Goal: Find specific page/section: Find specific page/section

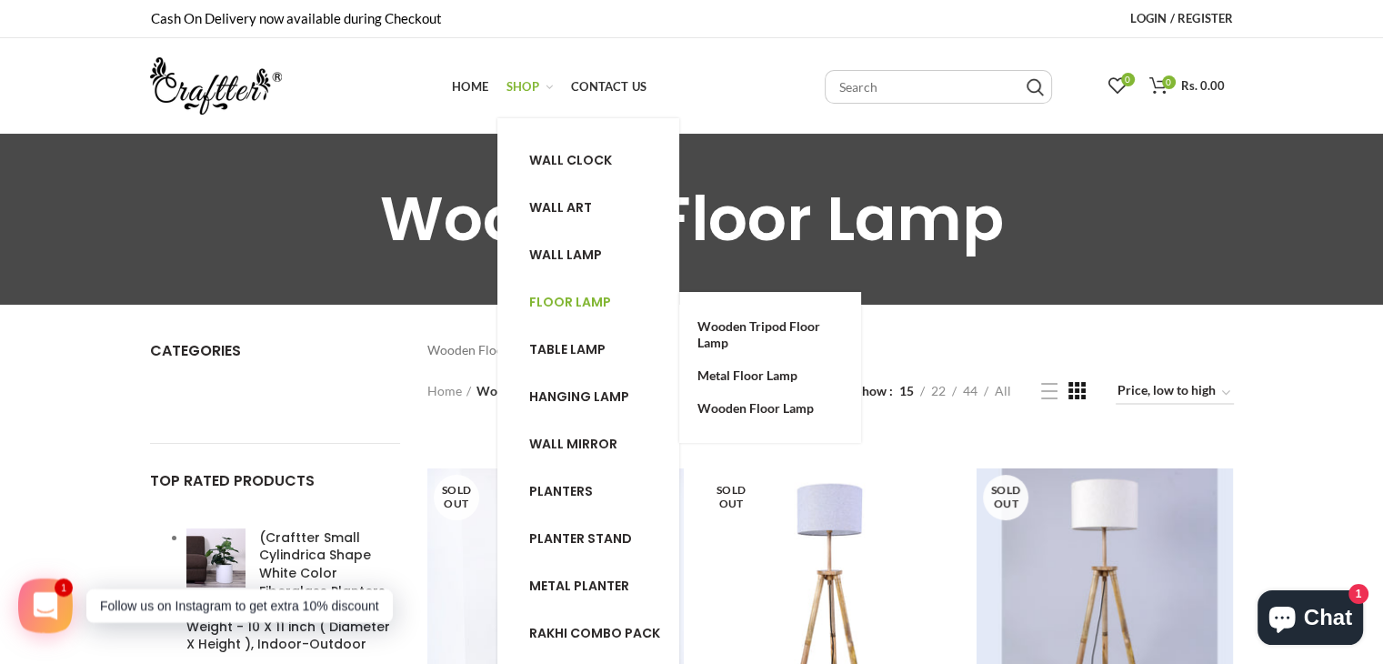
click at [582, 299] on span "Floor lamp" at bounding box center [570, 302] width 82 height 18
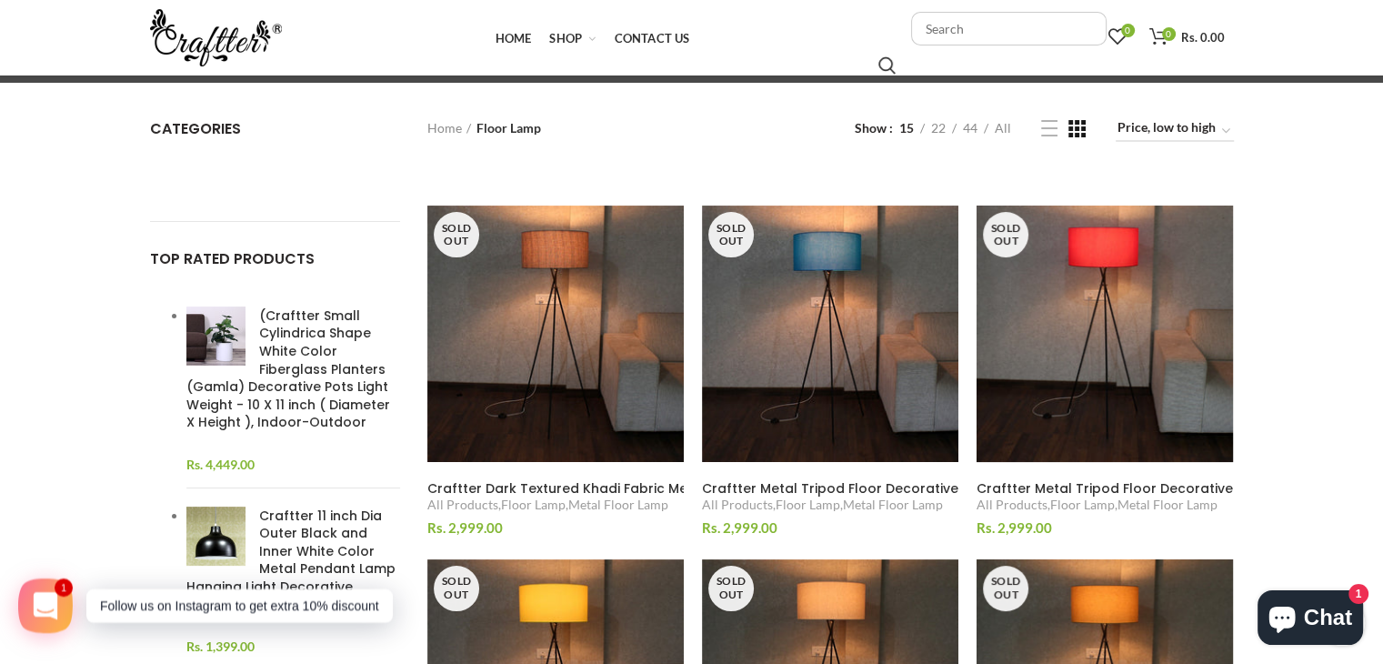
scroll to position [177, 0]
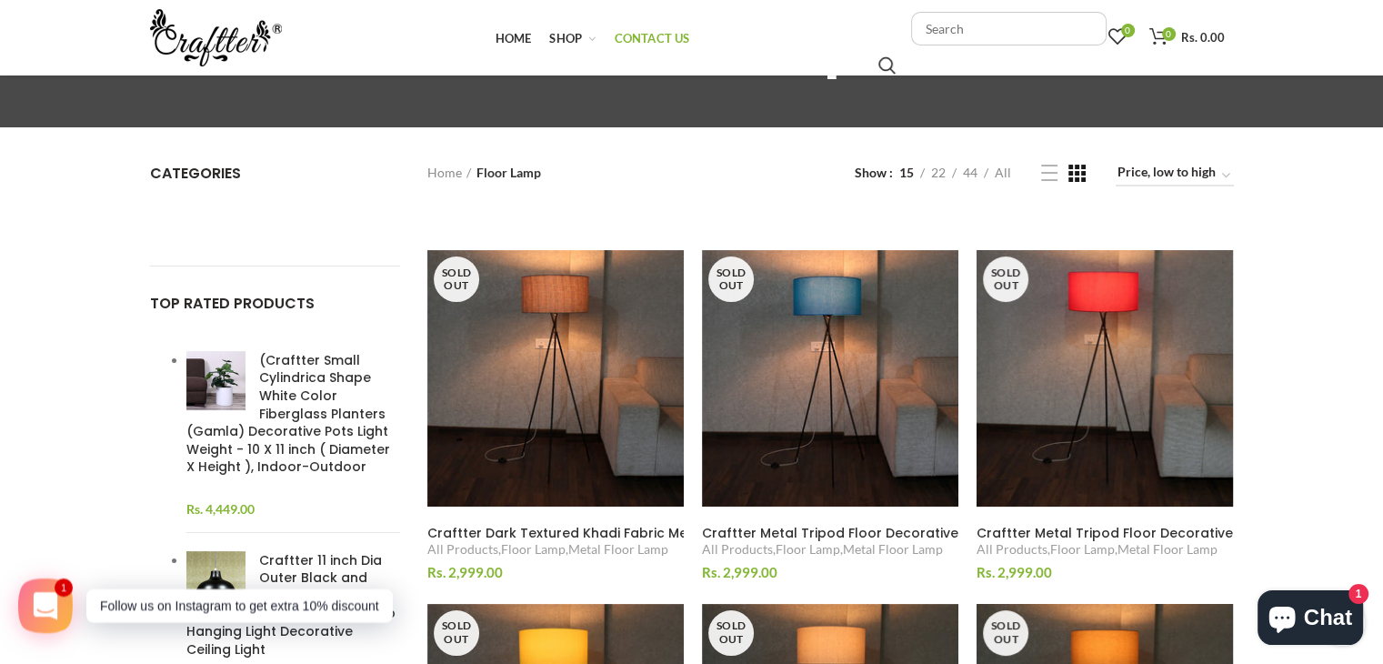
click at [657, 40] on span "Contact Us" at bounding box center [652, 38] width 75 height 15
